Goal: Information Seeking & Learning: Learn about a topic

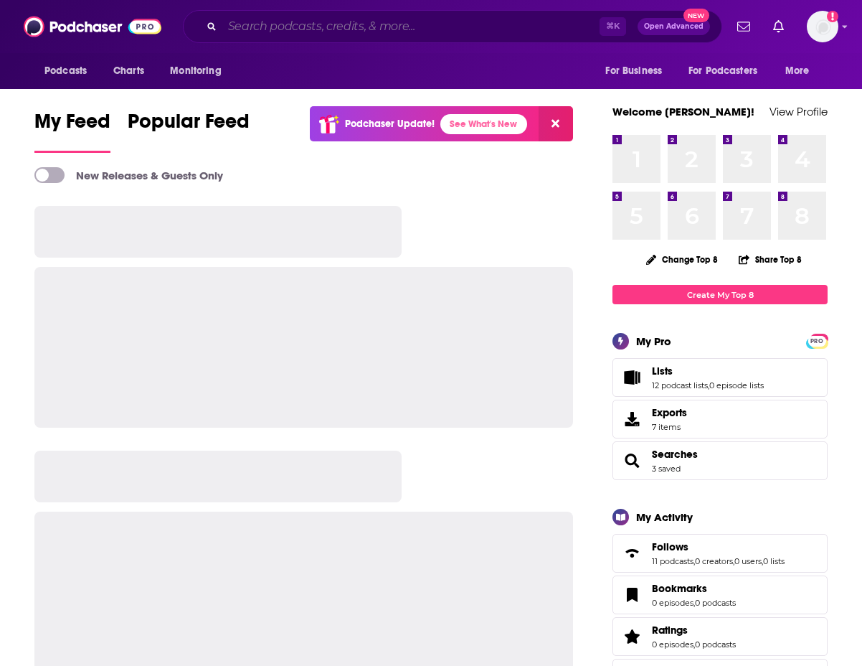
click at [223, 31] on input "Search podcasts, credits, & more..." at bounding box center [410, 26] width 377 height 23
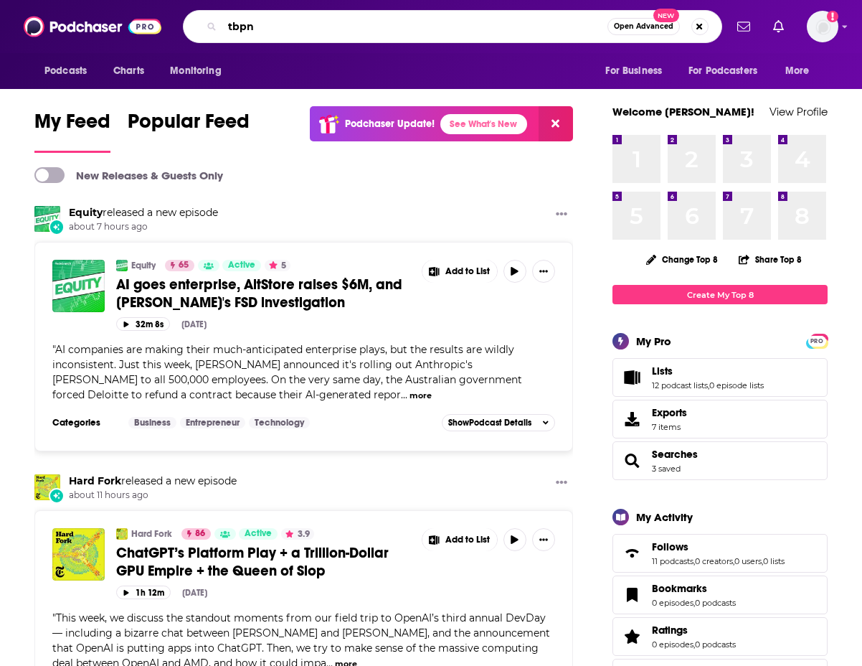
type input "tbpn"
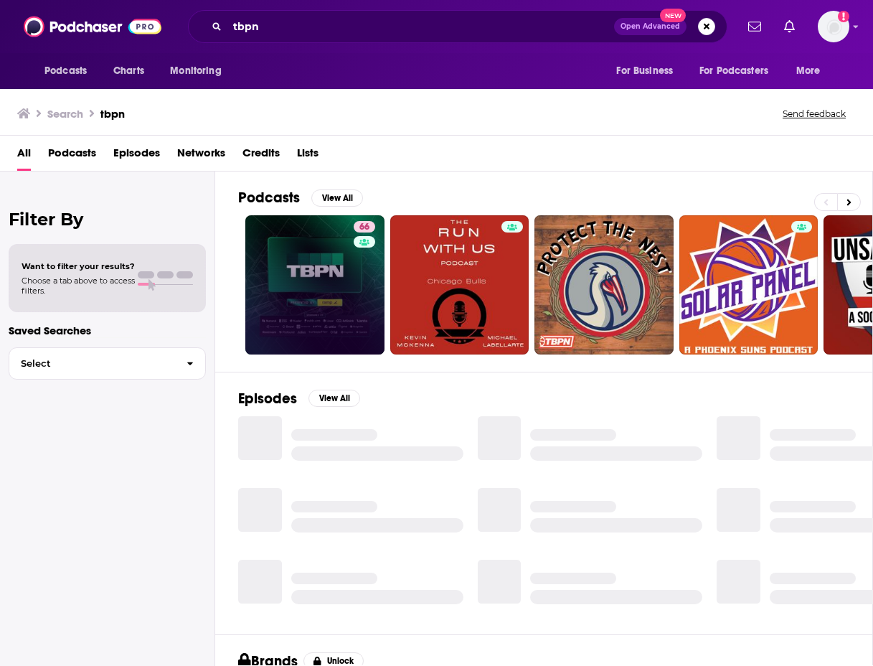
click at [289, 247] on link "66" at bounding box center [314, 284] width 139 height 139
